Goal: Information Seeking & Learning: Learn about a topic

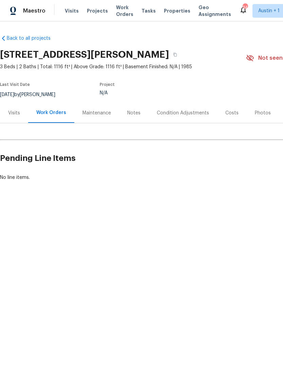
click at [21, 117] on div "Visits" at bounding box center [14, 113] width 28 height 20
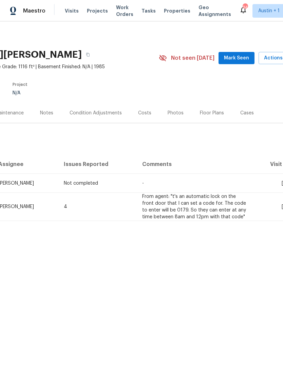
click at [48, 267] on html "Maestro Visits Projects Work Orders Tasks Properties Geo Assignments 34 [GEOGRA…" at bounding box center [141, 133] width 283 height 267
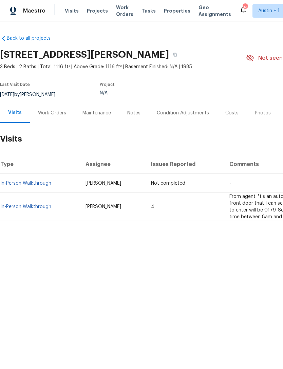
click at [23, 206] on link "In-Person Walkthrough" at bounding box center [25, 206] width 51 height 5
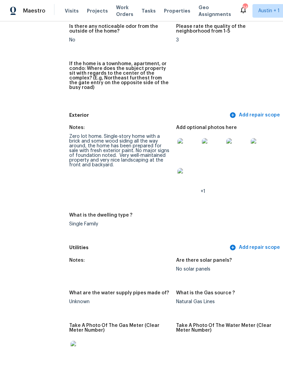
scroll to position [223, 14]
click at [194, 140] on img at bounding box center [188, 149] width 22 height 22
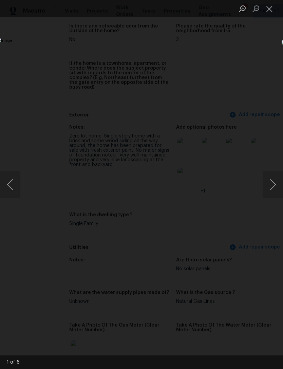
click at [275, 179] on button "Next image" at bounding box center [272, 184] width 20 height 27
click at [269, 181] on button "Next image" at bounding box center [272, 184] width 20 height 27
click at [268, 181] on button "Next image" at bounding box center [272, 184] width 20 height 27
click at [15, 189] on button "Previous image" at bounding box center [10, 184] width 20 height 27
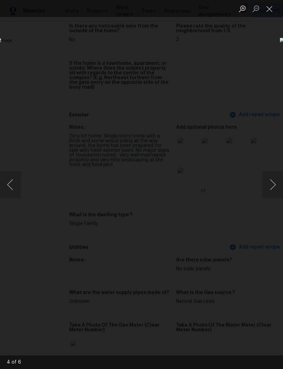
click at [268, 182] on button "Next image" at bounding box center [272, 184] width 20 height 27
click at [269, 181] on button "Next image" at bounding box center [272, 184] width 20 height 27
click at [268, 182] on button "Next image" at bounding box center [272, 184] width 20 height 27
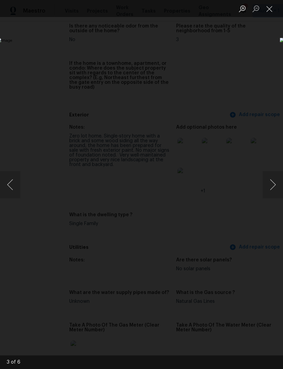
click at [269, 182] on button "Next image" at bounding box center [272, 184] width 20 height 27
click at [269, 180] on button "Next image" at bounding box center [272, 184] width 20 height 27
click at [17, 56] on div "Lightbox" at bounding box center [141, 184] width 283 height 369
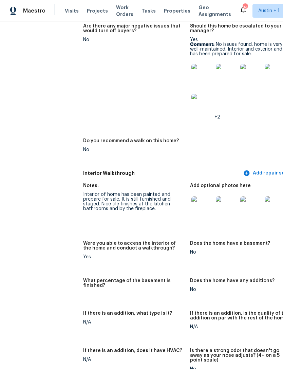
scroll to position [799, 0]
click at [203, 205] on img at bounding box center [202, 207] width 22 height 22
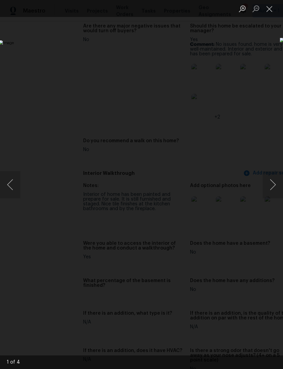
click at [267, 180] on button "Next image" at bounding box center [272, 184] width 20 height 27
click at [271, 178] on button "Next image" at bounding box center [272, 184] width 20 height 27
click at [272, 179] on button "Next image" at bounding box center [272, 184] width 20 height 27
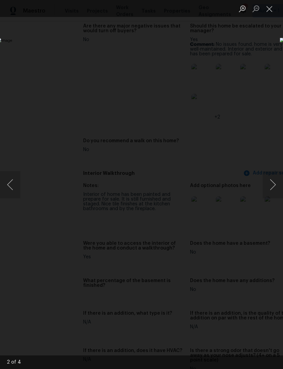
click at [272, 178] on button "Next image" at bounding box center [272, 184] width 20 height 27
click at [273, 178] on button "Next image" at bounding box center [272, 184] width 20 height 27
click at [272, 178] on button "Next image" at bounding box center [272, 184] width 20 height 27
click at [43, 12] on div "Lightbox" at bounding box center [141, 8] width 283 height 17
click at [274, 9] on button "Close lightbox" at bounding box center [269, 9] width 14 height 12
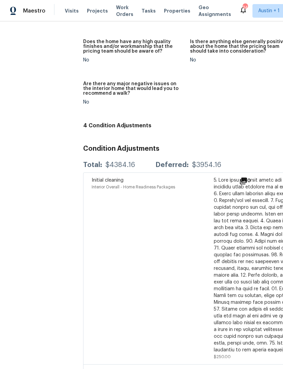
scroll to position [1245, 0]
